Goal: Find specific page/section: Find specific page/section

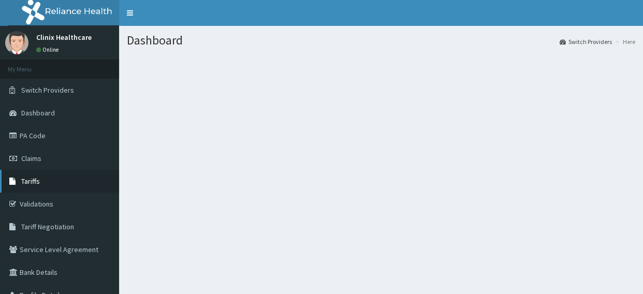
click at [32, 180] on span "Tariffs" at bounding box center [30, 180] width 19 height 9
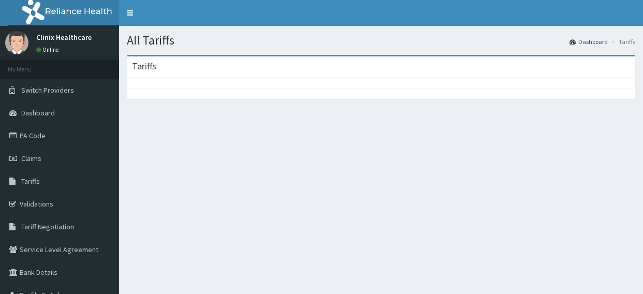
click at [401, 100] on div "Tariffs" at bounding box center [381, 82] width 524 height 54
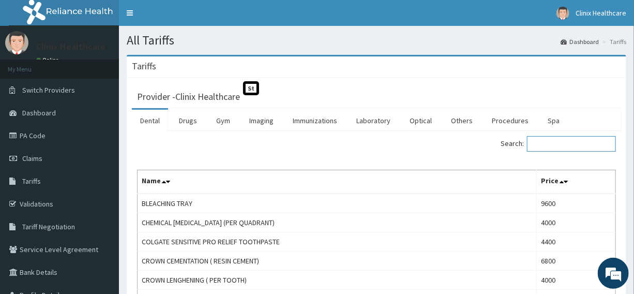
click at [559, 147] on input "Search:" at bounding box center [571, 144] width 89 height 16
click at [377, 115] on link "Laboratory" at bounding box center [373, 121] width 51 height 22
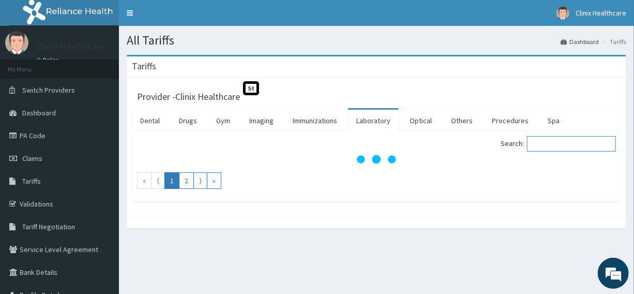
click at [570, 141] on input "Search:" at bounding box center [571, 144] width 89 height 16
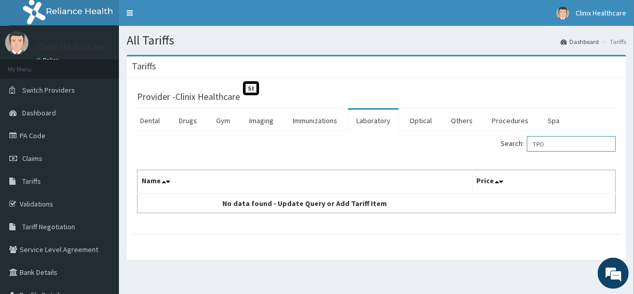
drag, startPoint x: 565, startPoint y: 140, endPoint x: 489, endPoint y: 145, distance: 76.3
click at [490, 145] on div "Search: TPO" at bounding box center [500, 145] width 232 height 18
type input "T"
type input "PARO"
